Goal: Transaction & Acquisition: Book appointment/travel/reservation

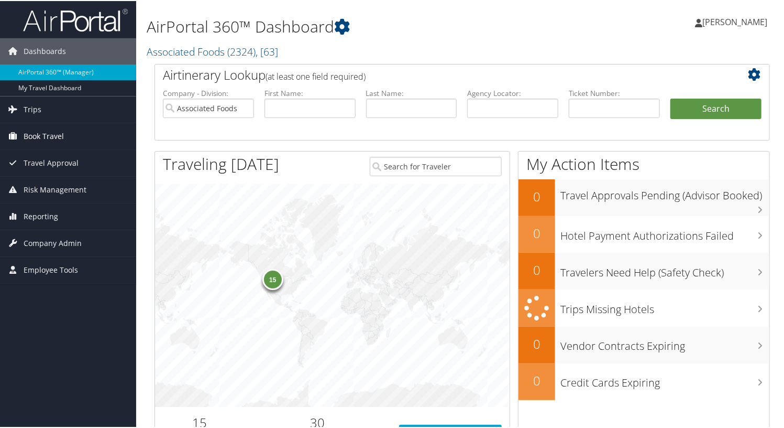
click at [15, 135] on icon at bounding box center [13, 135] width 16 height 16
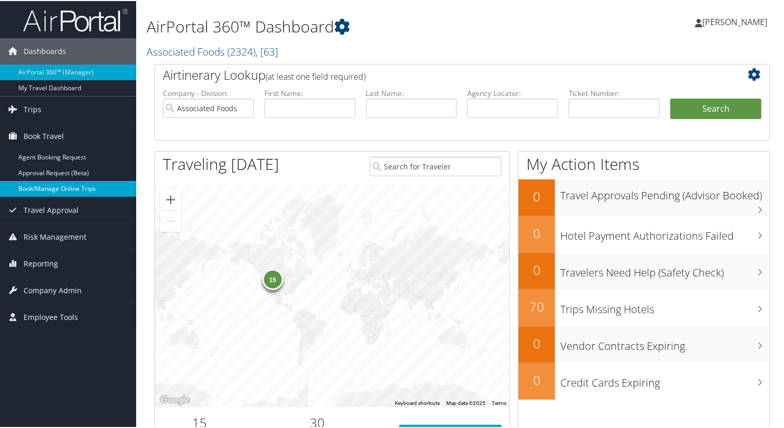
click at [34, 187] on link "Book/Manage Online Trips" at bounding box center [68, 188] width 136 height 16
